Goal: Task Accomplishment & Management: Manage account settings

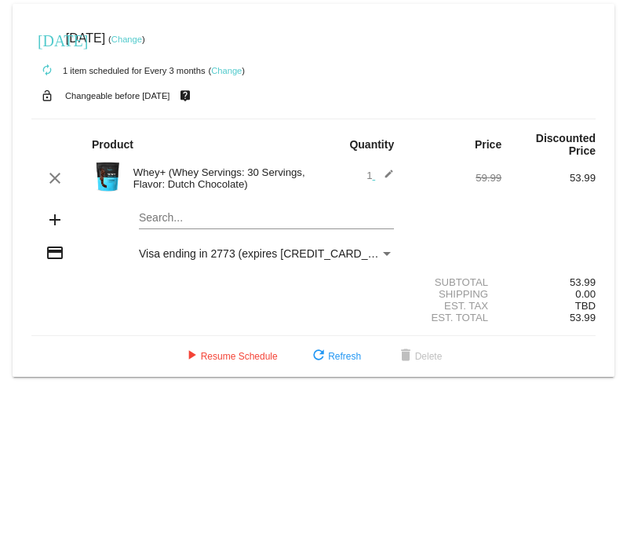
click at [258, 264] on div "credit_card Visa ending in 2773 (expires [CREDIT_CARD_DATA])" at bounding box center [313, 253] width 564 height 21
click at [142, 40] on link "Change" at bounding box center [126, 39] width 31 height 9
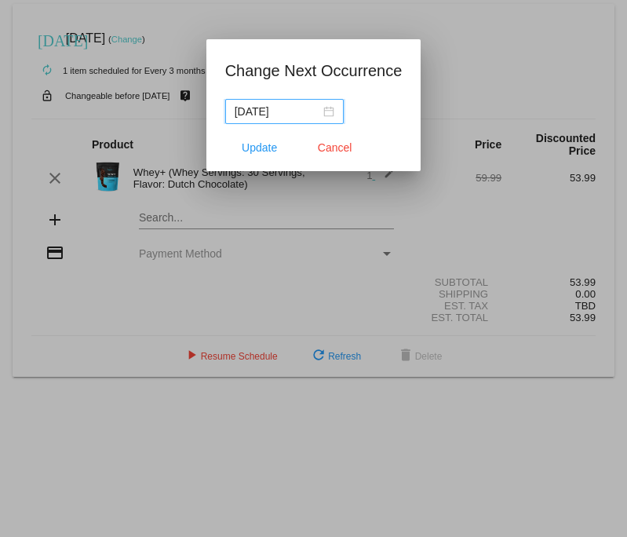
click at [316, 114] on div "[DATE]" at bounding box center [285, 111] width 100 height 17
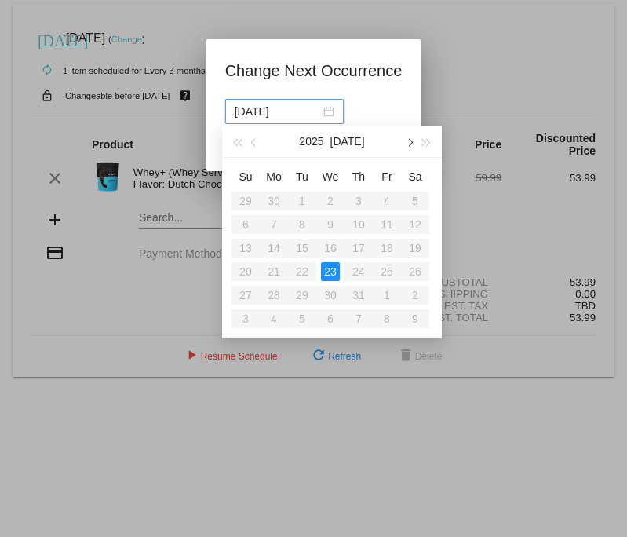
click at [406, 144] on button "button" at bounding box center [408, 141] width 17 height 31
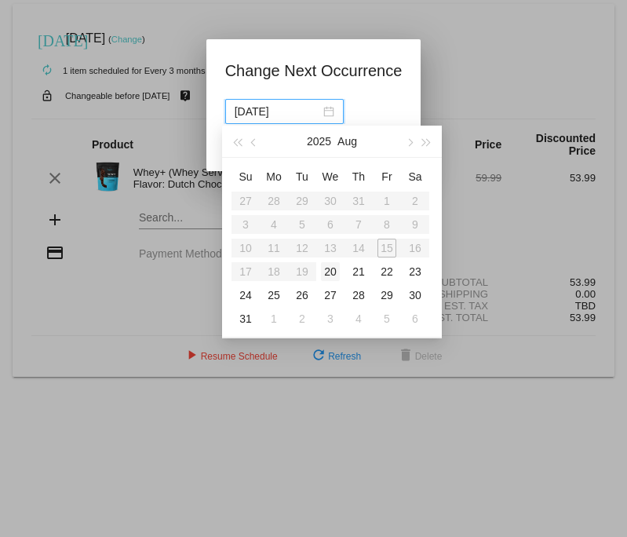
click at [331, 271] on div "20" at bounding box center [330, 271] width 19 height 19
type input "[DATE]"
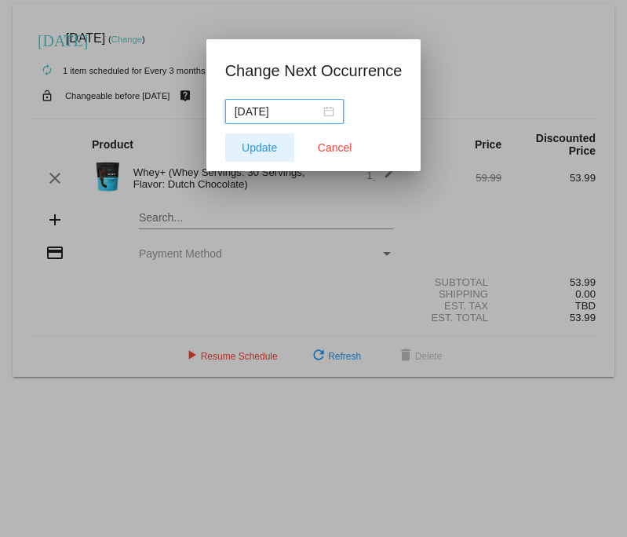
click at [257, 147] on span "Update" at bounding box center [259, 147] width 35 height 13
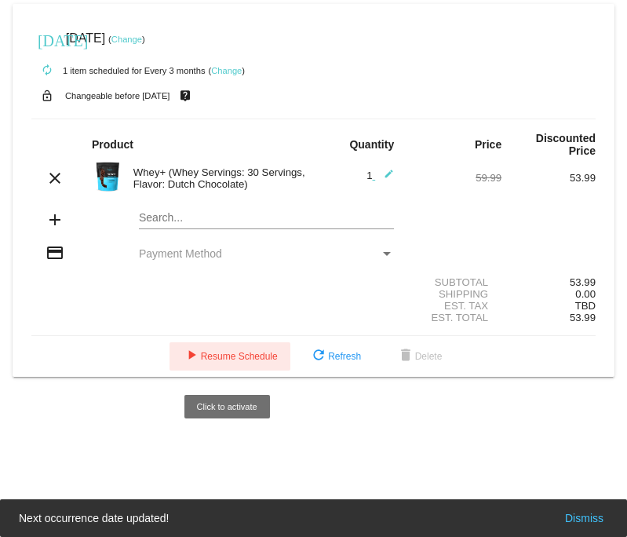
click at [191, 362] on mat-icon "play_arrow" at bounding box center [191, 356] width 19 height 19
